Goal: Task Accomplishment & Management: Use online tool/utility

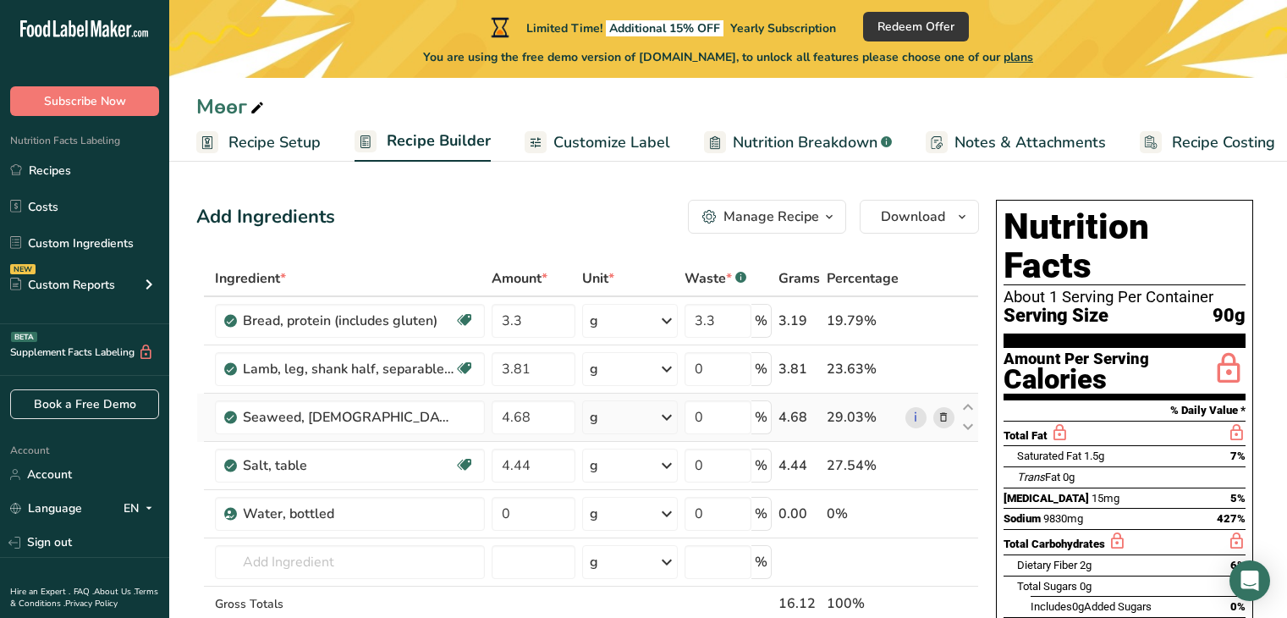
scroll to position [85, 0]
